Goal: Transaction & Acquisition: Purchase product/service

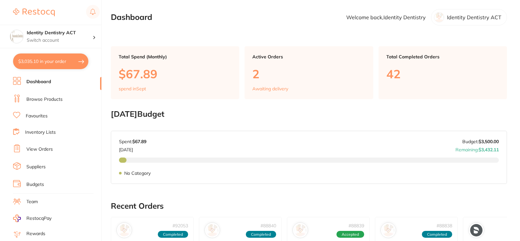
click at [52, 64] on button "$3,035.10 in your order" at bounding box center [50, 61] width 75 height 16
checkbox input "true"
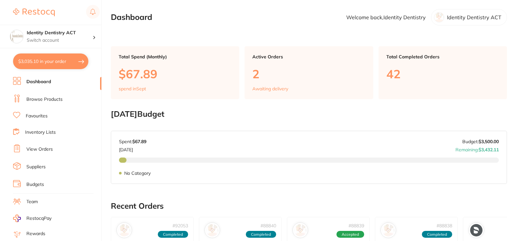
checkbox input "true"
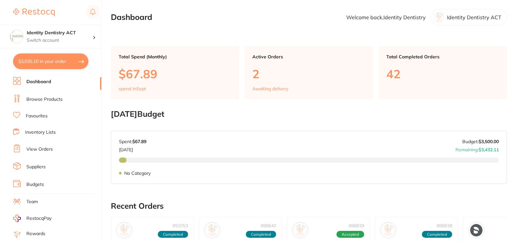
checkbox input "true"
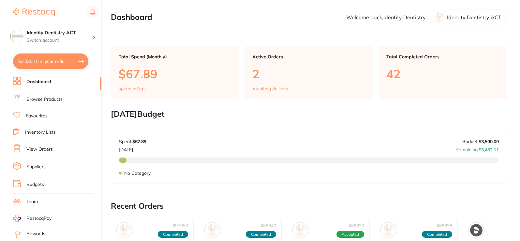
checkbox input "true"
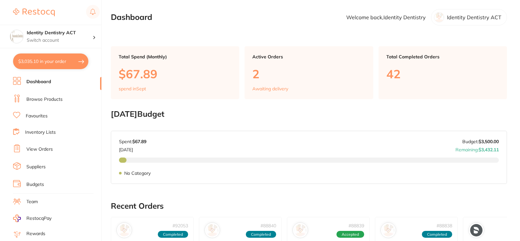
checkbox input "true"
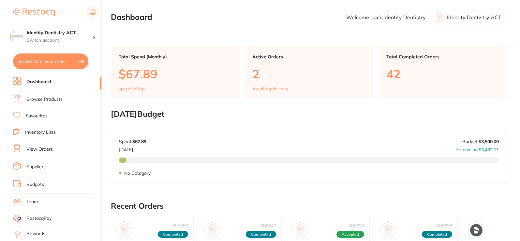
checkbox input "true"
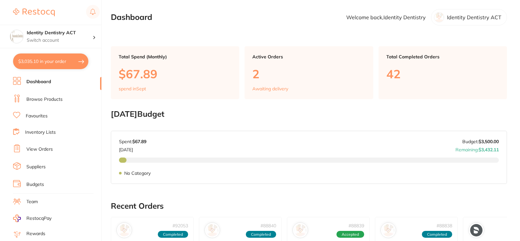
checkbox input "true"
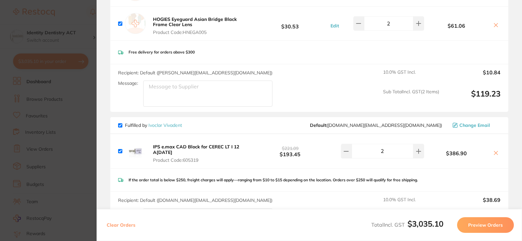
scroll to position [326, 0]
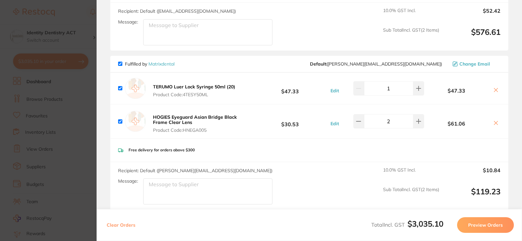
click at [494, 91] on icon at bounding box center [495, 89] width 5 height 5
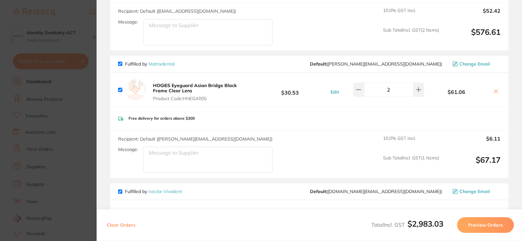
click at [495, 92] on icon at bounding box center [496, 92] width 4 height 4
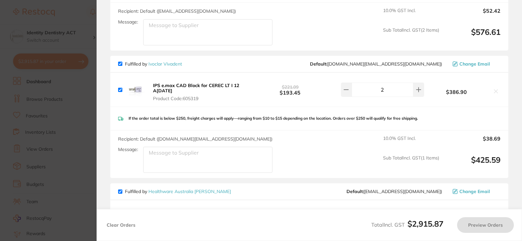
checkbox input "true"
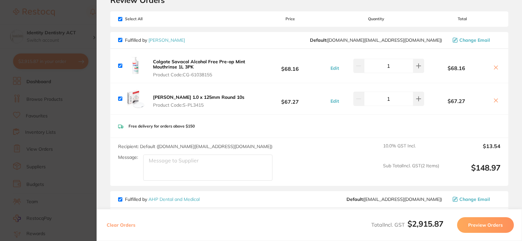
scroll to position [0, 0]
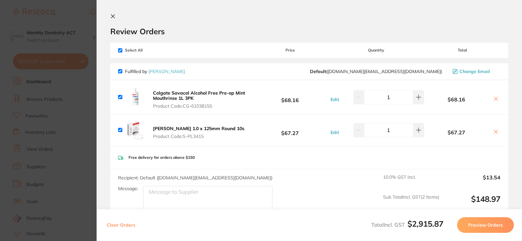
click at [114, 17] on icon at bounding box center [113, 17] width 4 height 4
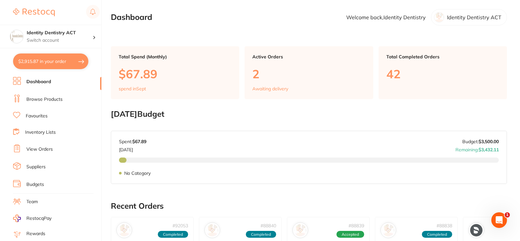
click at [60, 65] on button "$2,915.87 in your order" at bounding box center [50, 61] width 75 height 16
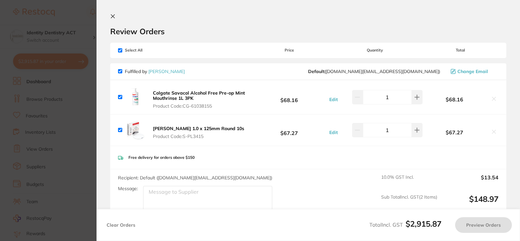
checkbox input "true"
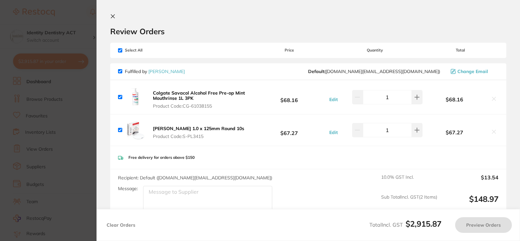
checkbox input "true"
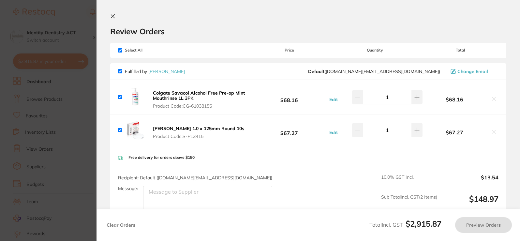
checkbox input "true"
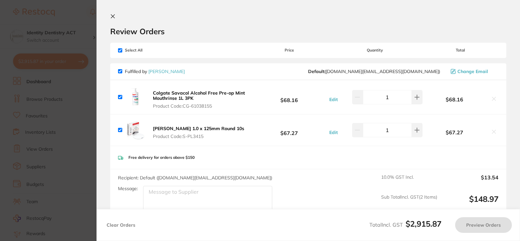
checkbox input "true"
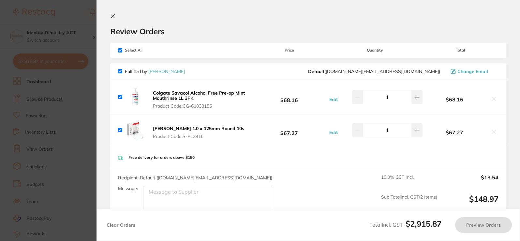
checkbox input "true"
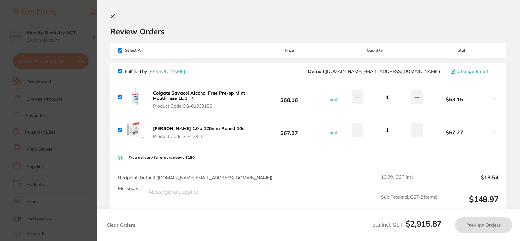
checkbox input "true"
click at [112, 17] on icon at bounding box center [112, 16] width 5 height 5
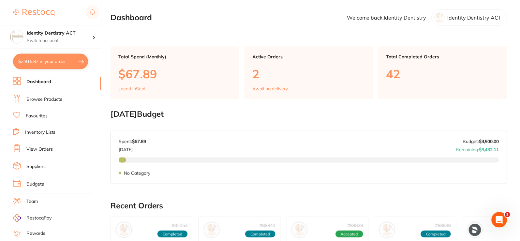
scroll to position [0, 0]
